Goal: Transaction & Acquisition: Download file/media

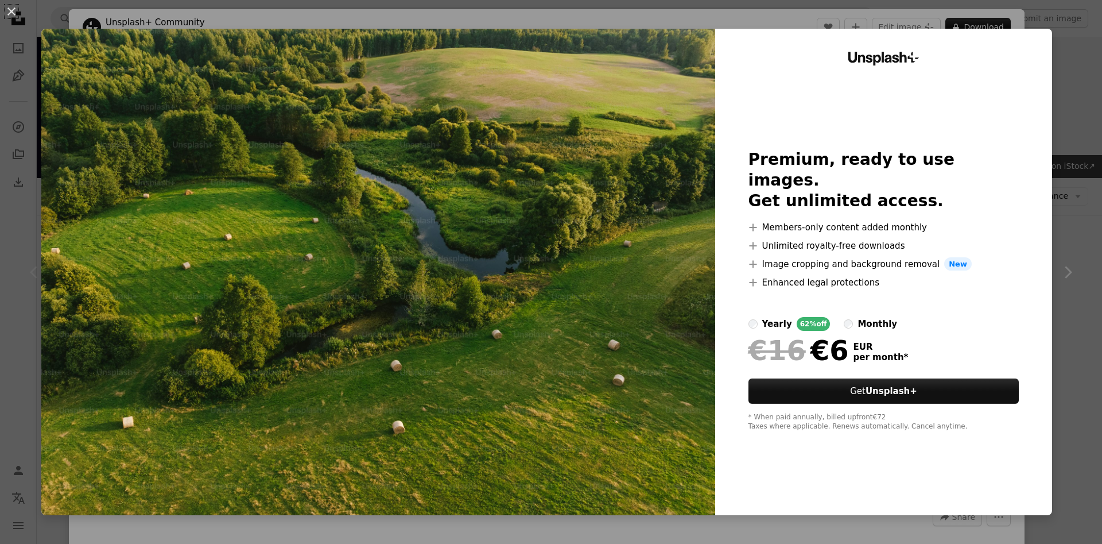
click at [1082, 344] on div "An X shape Unsplash+ Premium, ready to use images. Get unlimited access. A plus…" at bounding box center [551, 272] width 1102 height 544
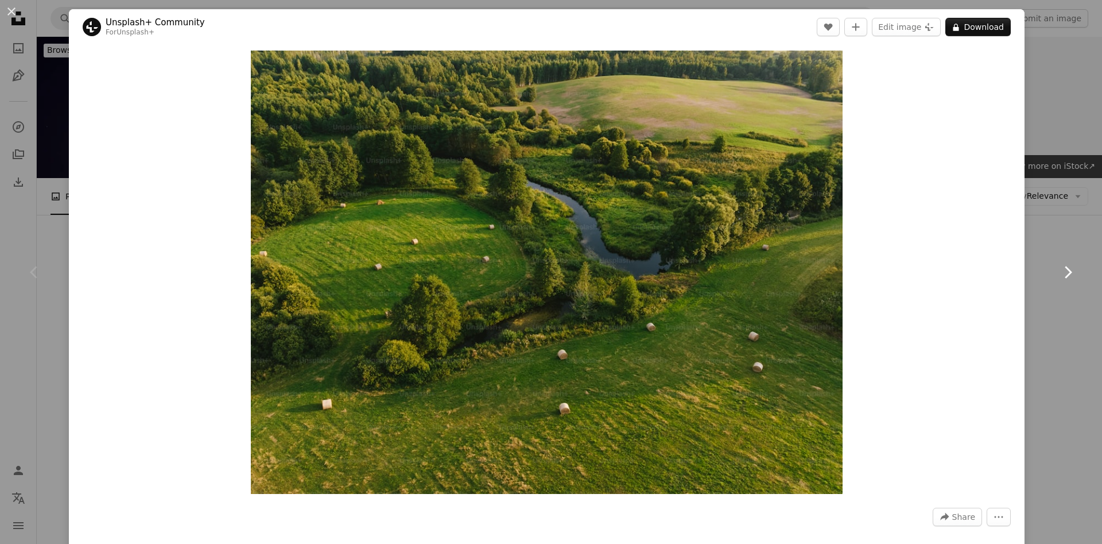
click at [1070, 284] on link "Chevron right" at bounding box center [1067, 272] width 69 height 110
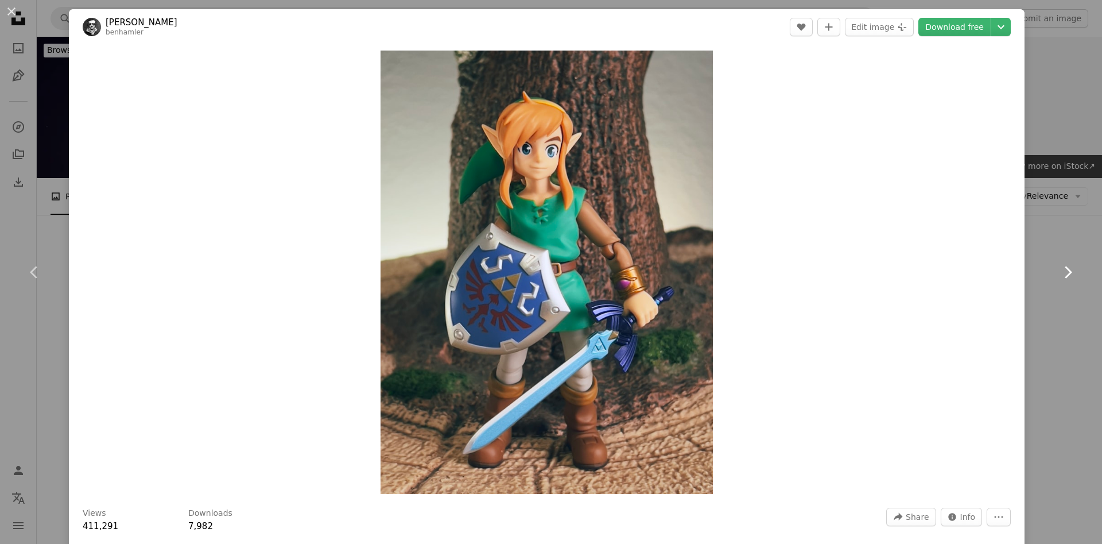
click at [1084, 262] on link "Chevron right" at bounding box center [1067, 272] width 69 height 110
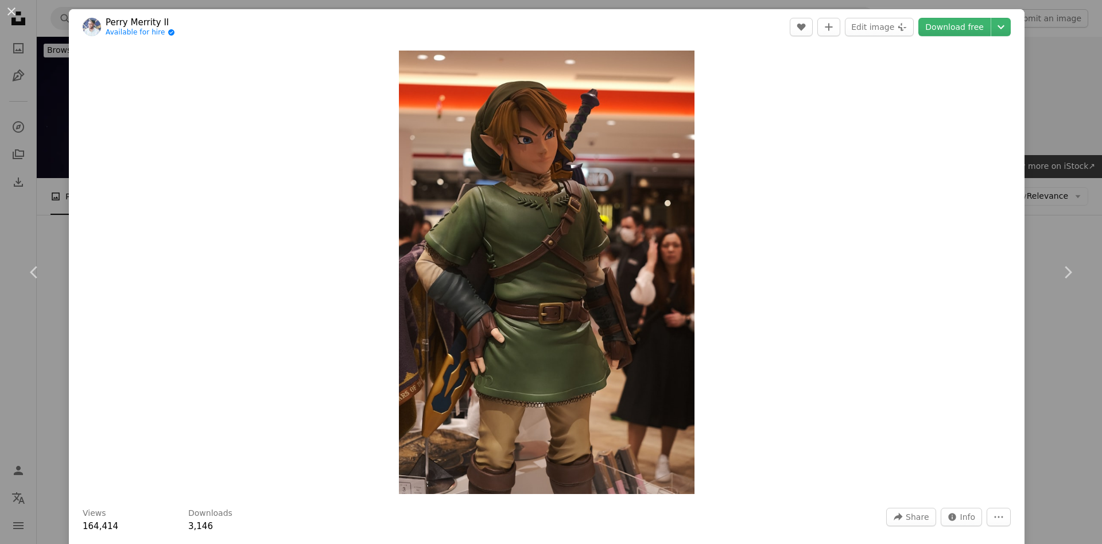
click at [36, 86] on div "An X shape Chevron left Chevron right [PERSON_NAME] Available for hire A checkm…" at bounding box center [551, 272] width 1102 height 544
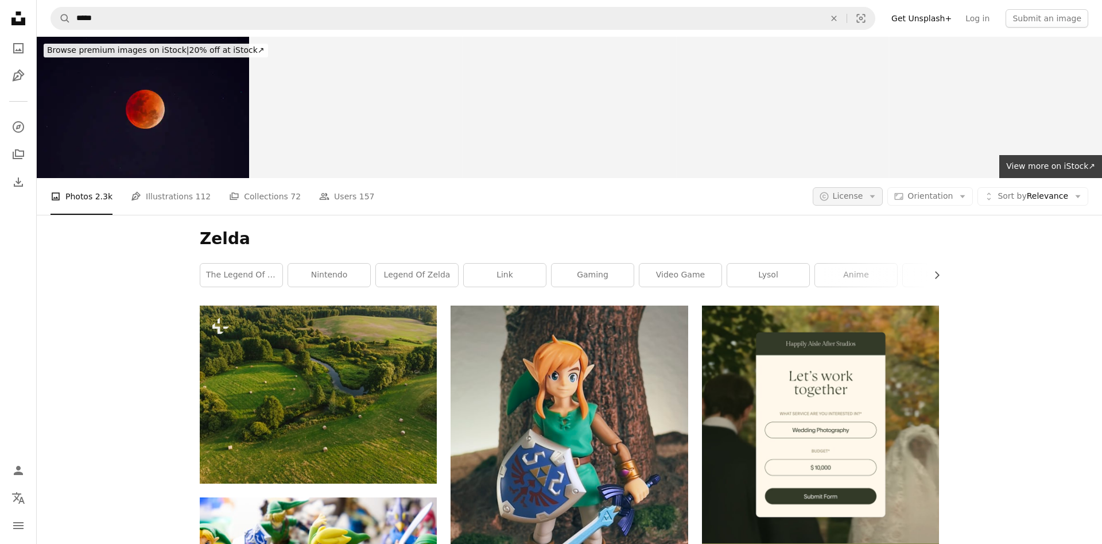
click at [855, 191] on button "A copyright icon © License Arrow down" at bounding box center [848, 196] width 71 height 18
click at [883, 289] on span "Free" at bounding box center [889, 287] width 70 height 11
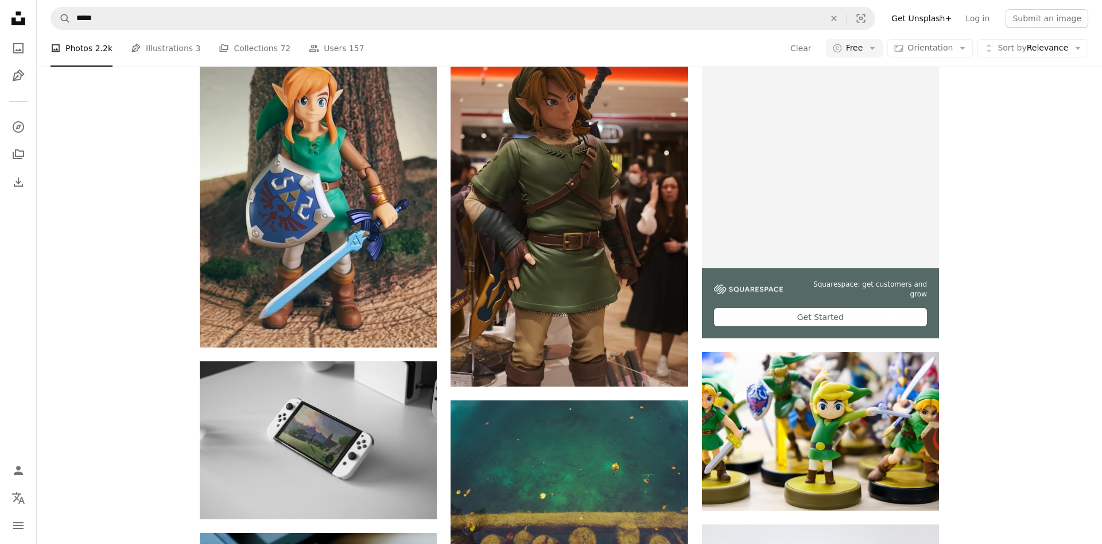
scroll to position [293, 0]
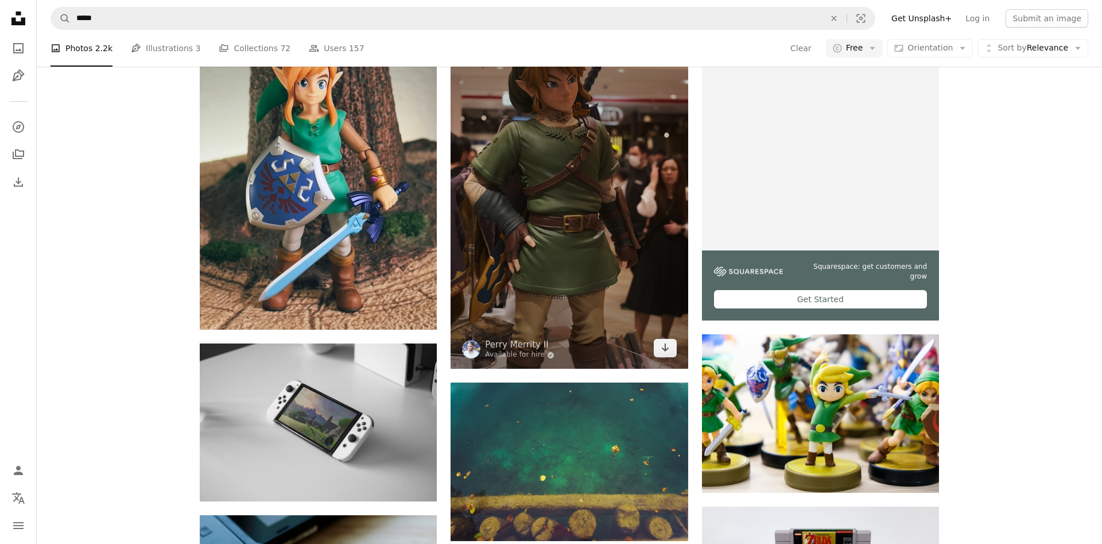
click at [515, 256] on img at bounding box center [569, 191] width 237 height 356
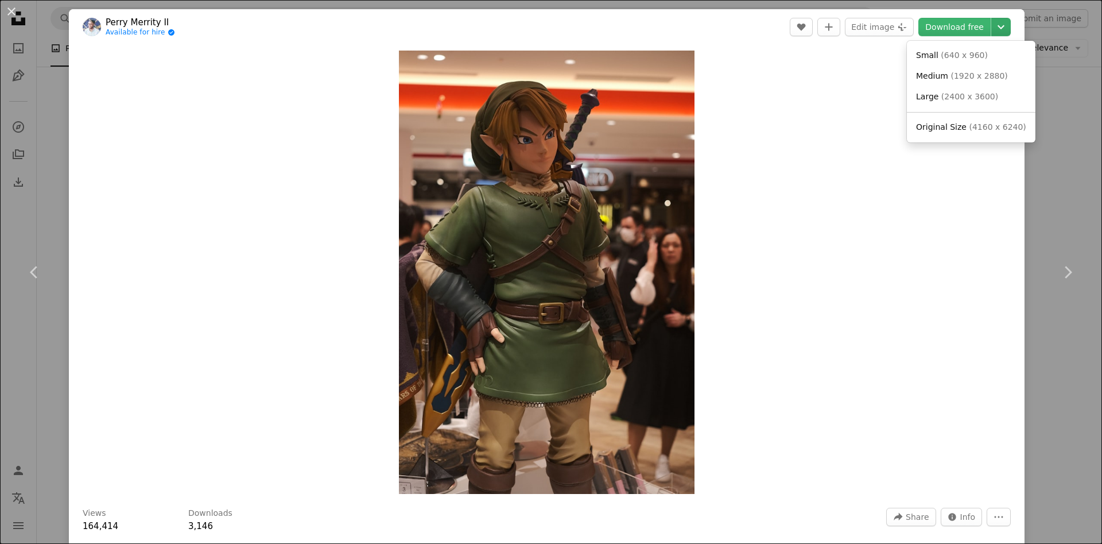
click at [1009, 26] on icon "Chevron down" at bounding box center [1001, 27] width 18 height 14
click at [978, 131] on span "( 4160 x 6240 )" at bounding box center [997, 126] width 57 height 9
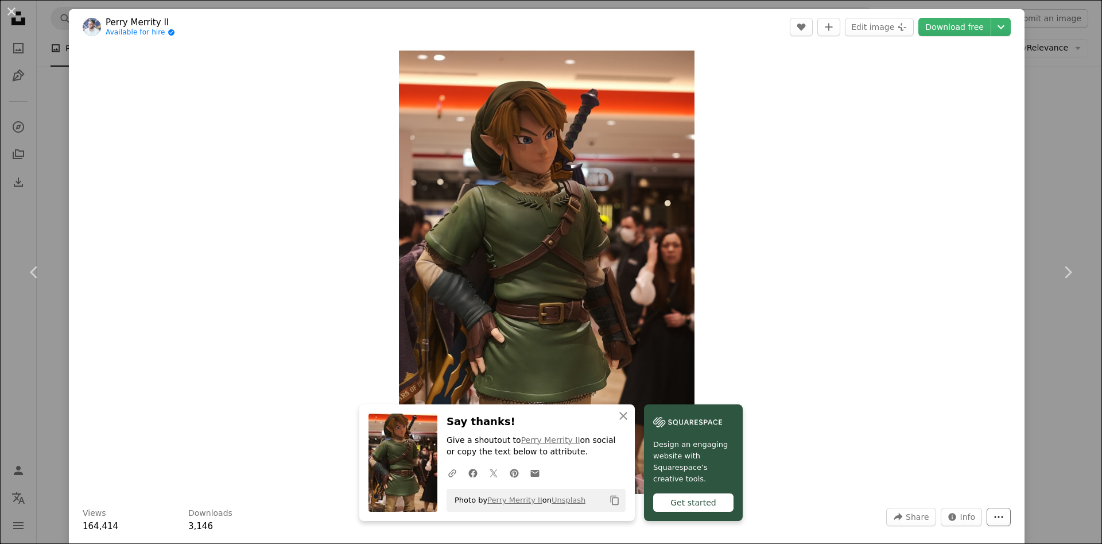
click at [1011, 522] on button "More Actions" at bounding box center [999, 516] width 24 height 18
click at [972, 517] on dialog "An X shape Chevron left Chevron right An X shape Close Say thanks! Give a shout…" at bounding box center [551, 272] width 1102 height 544
click at [972, 517] on span "Info" at bounding box center [967, 516] width 15 height 17
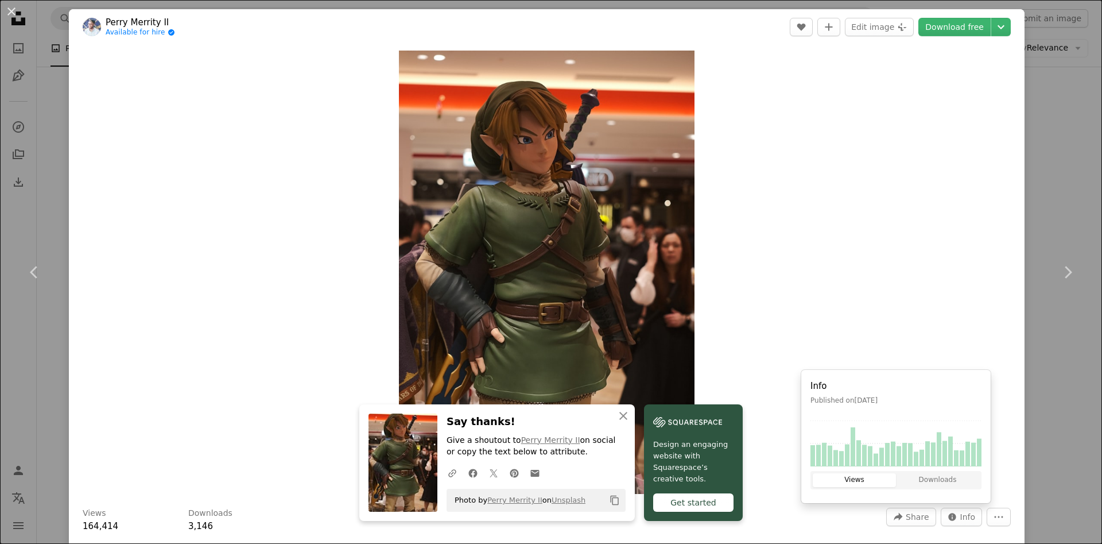
click at [1077, 422] on div "An X shape Chevron left Chevron right An X shape Close Say thanks! Give a shout…" at bounding box center [551, 272] width 1102 height 544
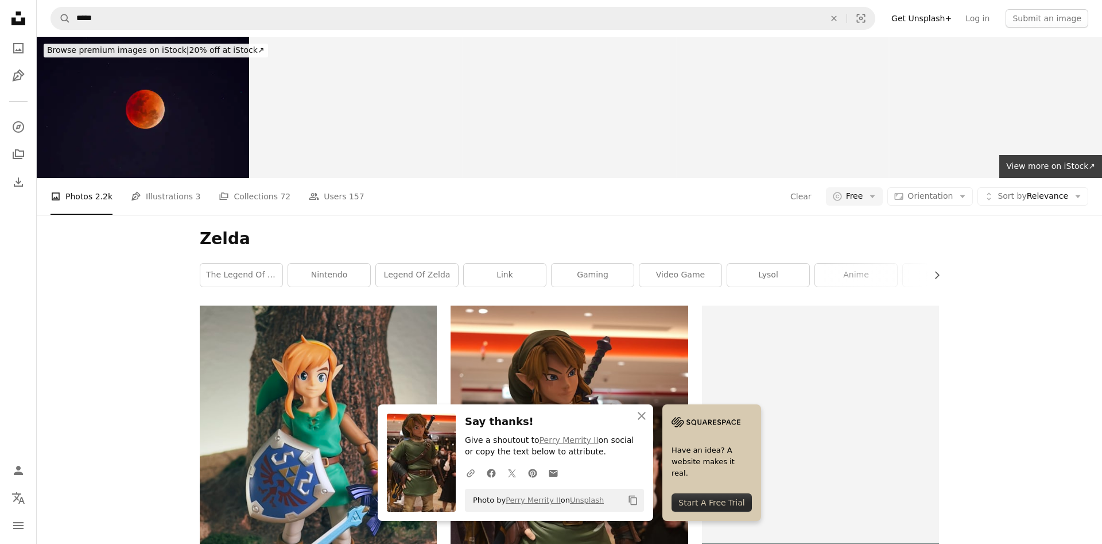
click at [873, 207] on div "A photo Photos 2.2k Pen Tool Illustrations 3 A stack of folders Collections 72 …" at bounding box center [570, 196] width 1038 height 37
click at [879, 197] on button "A copyright icon © Free Arrow down" at bounding box center [854, 196] width 57 height 18
click at [1052, 201] on span "Sort by Relevance" at bounding box center [1033, 196] width 71 height 11
